Goal: Transaction & Acquisition: Purchase product/service

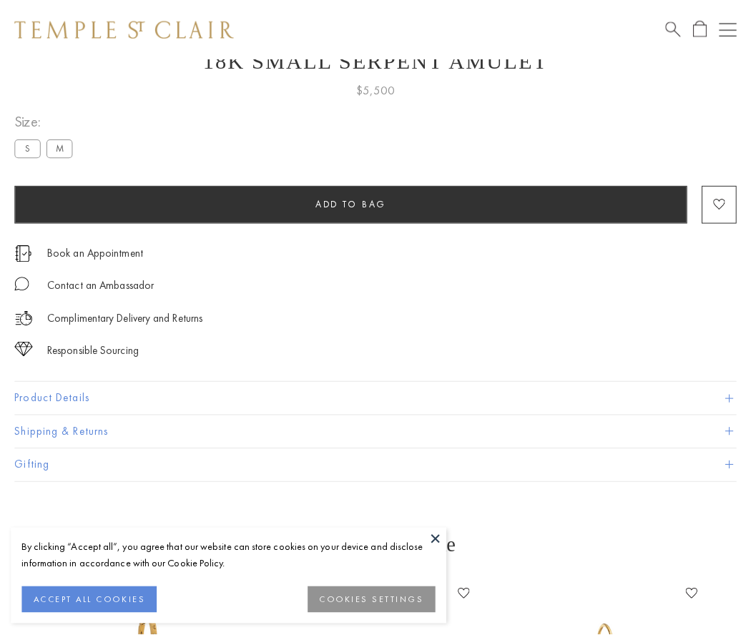
scroll to position [57, 0]
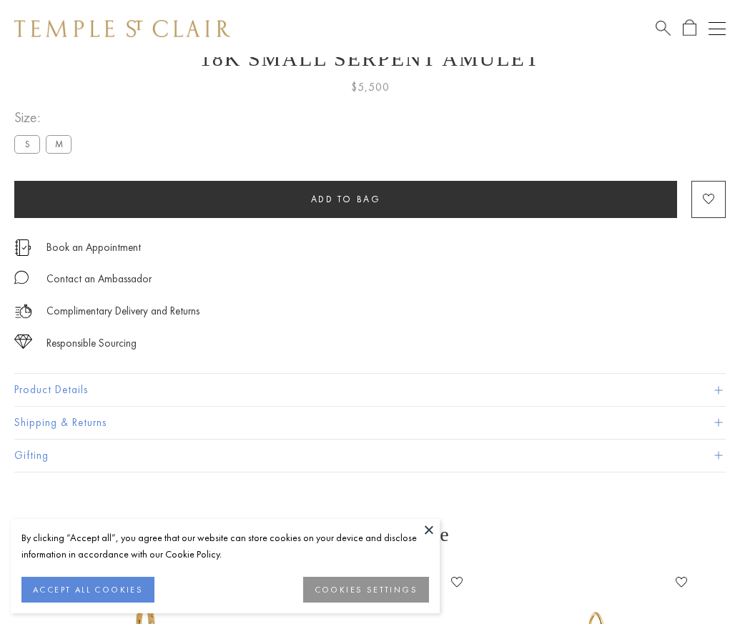
click at [345, 199] on span "Add to bag" at bounding box center [346, 199] width 70 height 12
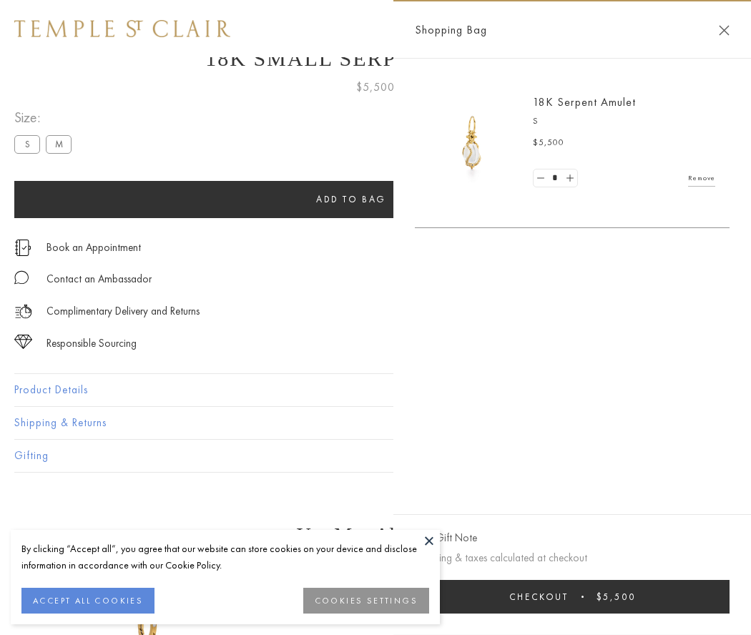
click at [608, 596] on button "Checkout $5,500" at bounding box center [572, 597] width 315 height 34
